Goal: Navigation & Orientation: Go to known website

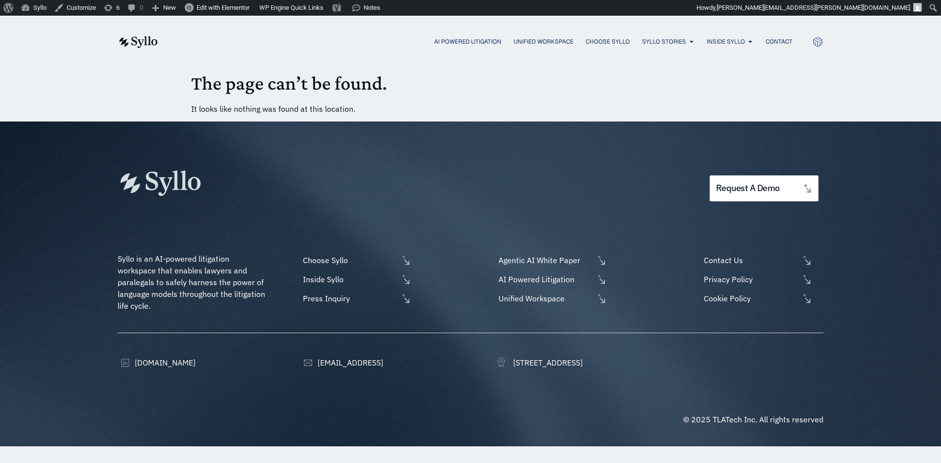
click at [130, 37] on img at bounding box center [138, 42] width 40 height 12
